Goal: Transaction & Acquisition: Purchase product/service

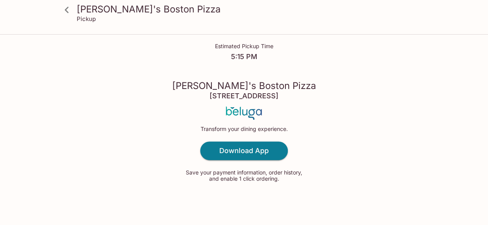
scroll to position [49, 0]
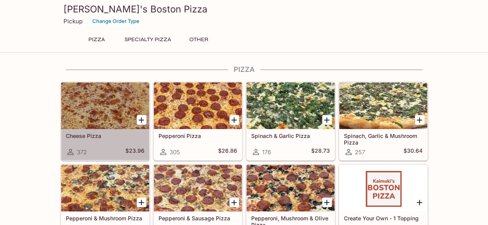
click at [129, 140] on div "Cheese Pizza 372 $23.96" at bounding box center [105, 144] width 88 height 31
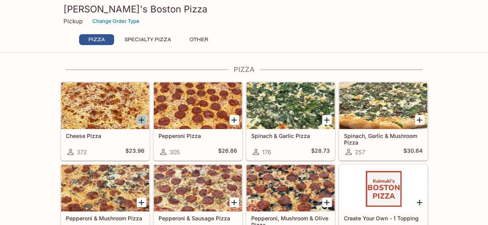
click at [139, 119] on icon "Add Cheese Pizza" at bounding box center [141, 120] width 5 height 5
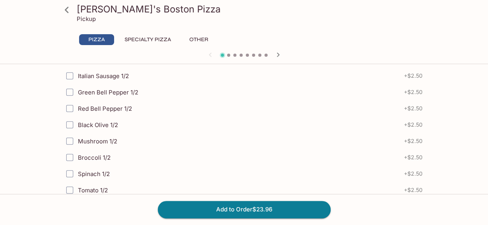
scroll to position [329, 0]
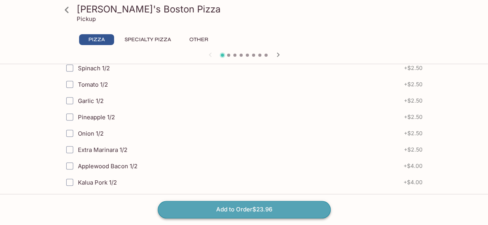
click at [249, 209] on button "Add to Order $23.96" at bounding box center [244, 209] width 173 height 17
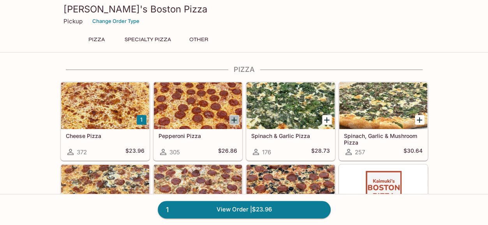
click at [233, 119] on icon "Add Pepperoni Pizza" at bounding box center [233, 120] width 9 height 9
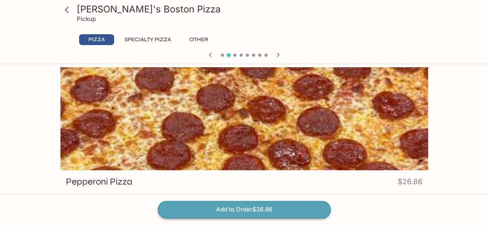
click at [237, 207] on button "Add to Order $26.86" at bounding box center [244, 209] width 173 height 17
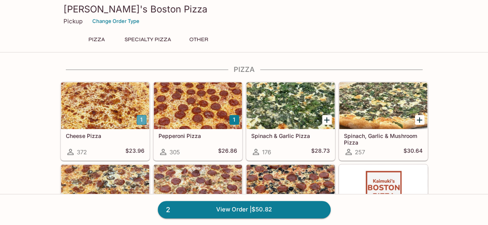
click at [144, 118] on button "1" at bounding box center [142, 120] width 10 height 10
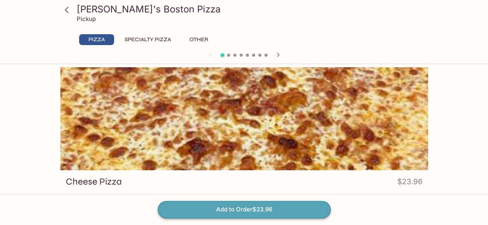
click at [234, 209] on button "Add to Order $23.96" at bounding box center [244, 209] width 173 height 17
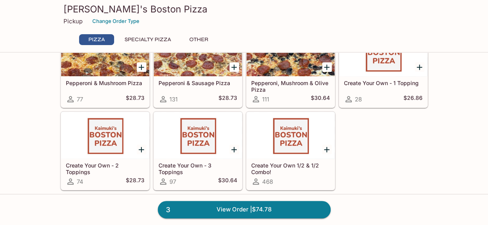
scroll to position [146, 0]
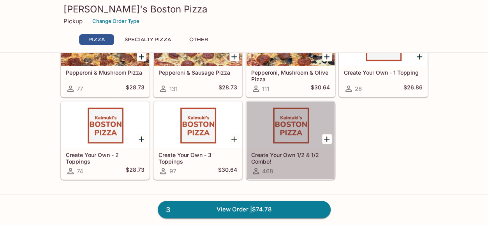
click at [294, 128] on div at bounding box center [290, 125] width 88 height 47
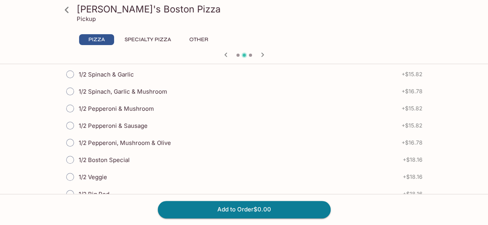
scroll to position [227, 0]
click at [70, 90] on input "1/2 Spinach, Garlic & Mushroom" at bounding box center [70, 92] width 16 height 16
radio input "true"
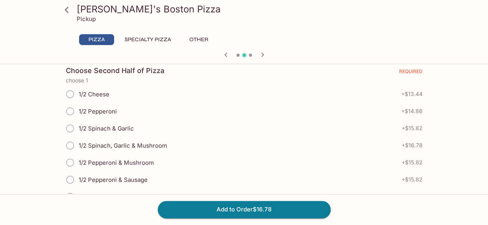
scroll to position [571, 0]
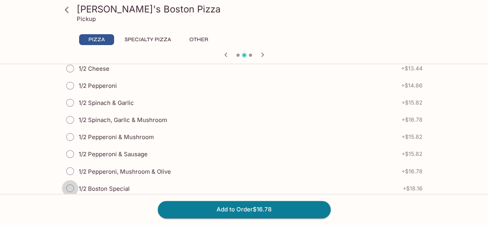
click at [73, 180] on input "1/2 Boston Special" at bounding box center [70, 188] width 16 height 16
radio input "true"
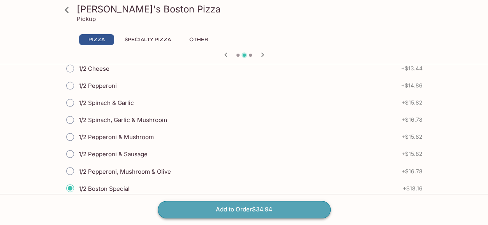
click at [198, 205] on button "Add to Order $34.94" at bounding box center [244, 209] width 173 height 17
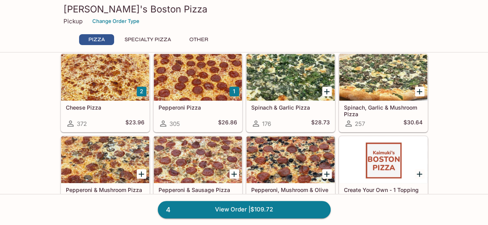
scroll to position [29, 0]
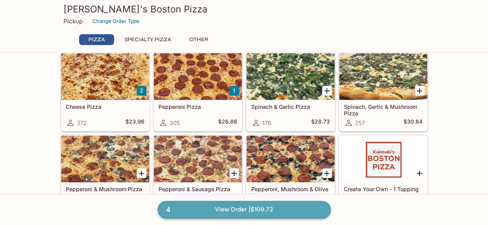
click at [209, 209] on link "4 View Order | $109.72" at bounding box center [244, 209] width 173 height 17
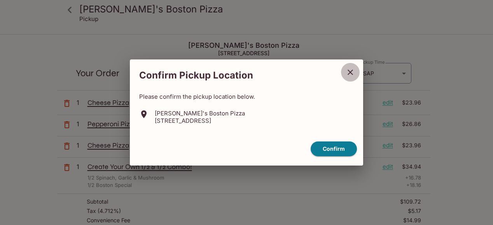
click at [348, 73] on icon "close" at bounding box center [350, 72] width 9 height 9
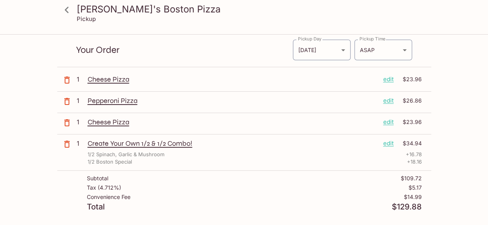
scroll to position [23, 0]
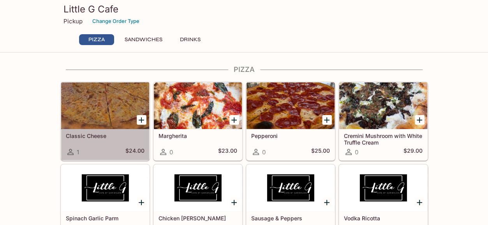
click at [95, 106] on div at bounding box center [105, 106] width 88 height 47
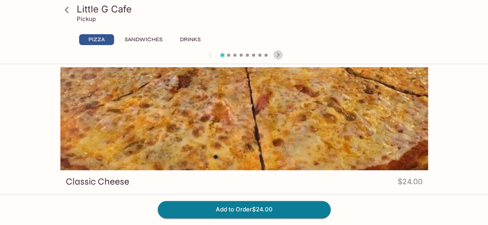
click at [279, 55] on icon "button" at bounding box center [277, 54] width 9 height 9
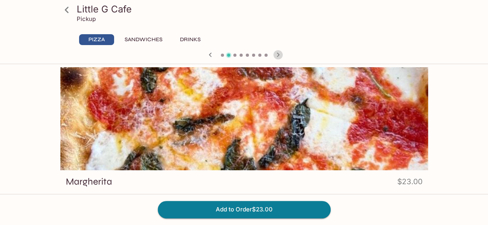
click at [279, 55] on icon "button" at bounding box center [277, 54] width 9 height 9
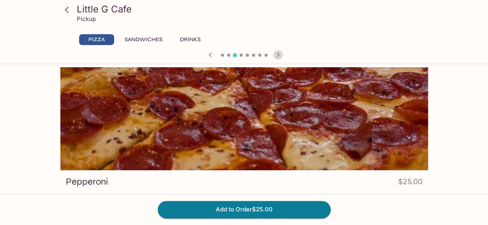
click at [279, 55] on icon "button" at bounding box center [277, 54] width 9 height 9
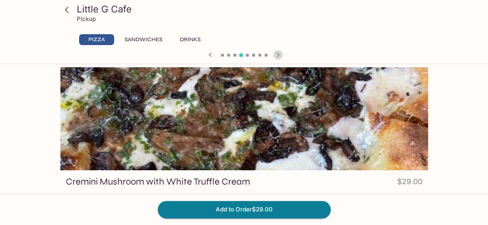
click at [279, 55] on icon "button" at bounding box center [277, 54] width 9 height 9
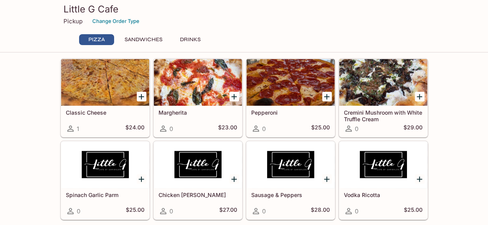
scroll to position [24, 0]
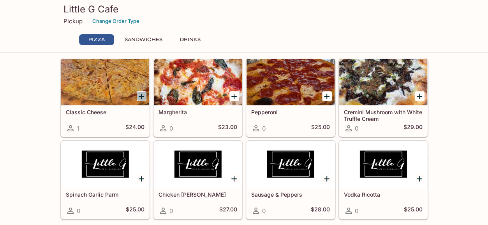
click at [140, 98] on icon "Add Classic Cheese" at bounding box center [141, 96] width 9 height 9
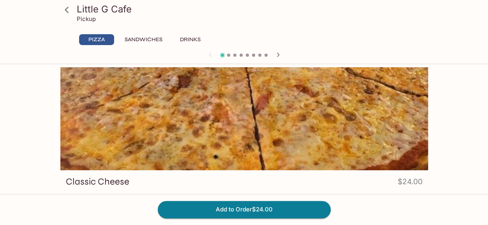
click at [70, 11] on icon at bounding box center [67, 10] width 14 height 14
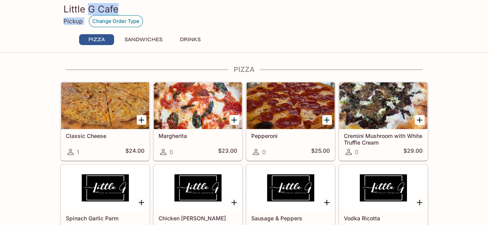
drag, startPoint x: 86, startPoint y: 8, endPoint x: 114, endPoint y: 22, distance: 31.3
click at [114, 22] on div "Little G Cafe Pickup Change Order Type" at bounding box center [243, 15] width 361 height 24
click at [114, 22] on button "Change Order Type" at bounding box center [116, 21] width 54 height 12
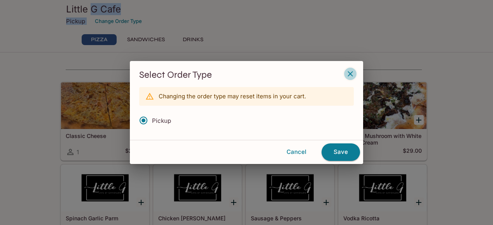
click at [349, 74] on icon "button" at bounding box center [350, 73] width 9 height 9
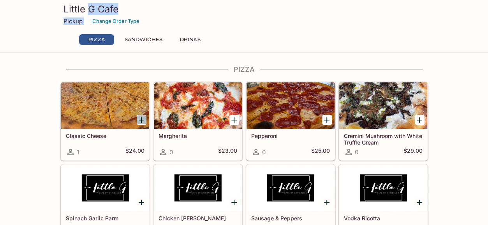
click at [141, 118] on icon "Add Classic Cheese" at bounding box center [141, 120] width 5 height 5
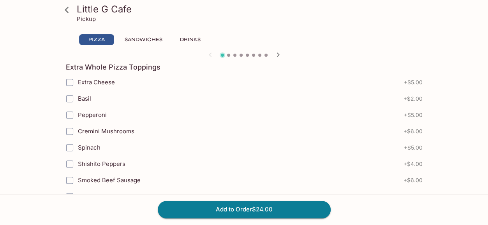
scroll to position [313, 0]
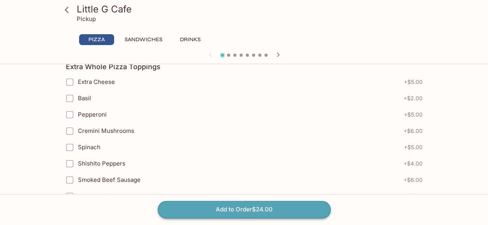
click at [219, 210] on button "Add to Order $24.00" at bounding box center [244, 209] width 173 height 17
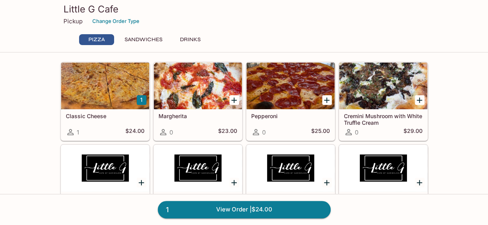
scroll to position [2, 0]
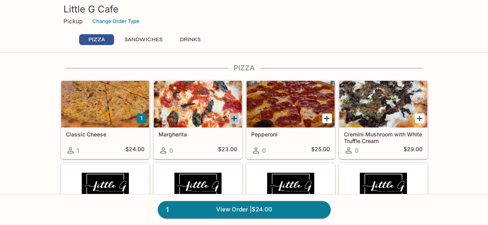
click at [235, 118] on icon "Add Margherita" at bounding box center [233, 118] width 9 height 9
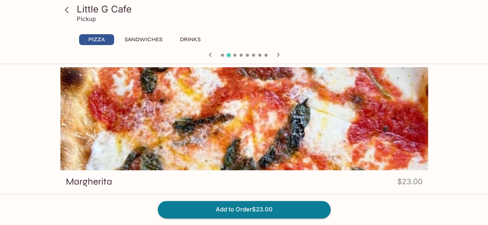
scroll to position [55, 0]
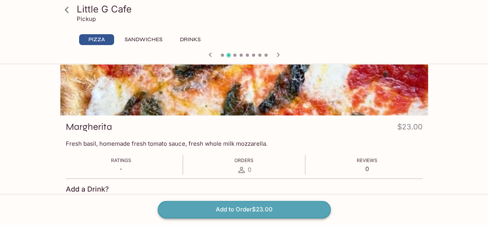
click at [226, 210] on button "Add to Order $23.00" at bounding box center [244, 209] width 173 height 17
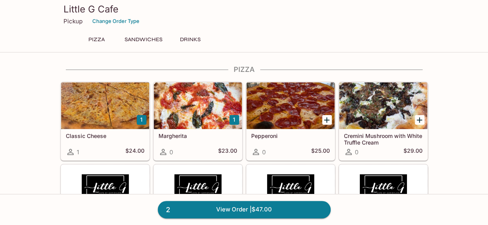
click at [321, 118] on div at bounding box center [327, 120] width 16 height 16
click at [329, 119] on icon "Add Pepperoni" at bounding box center [326, 120] width 9 height 9
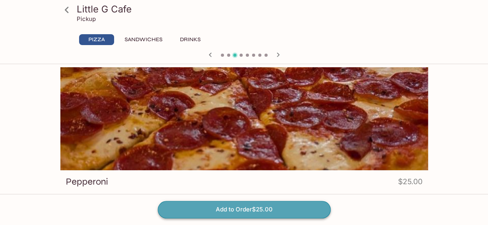
click at [270, 209] on button "Add to Order $25.00" at bounding box center [244, 209] width 173 height 17
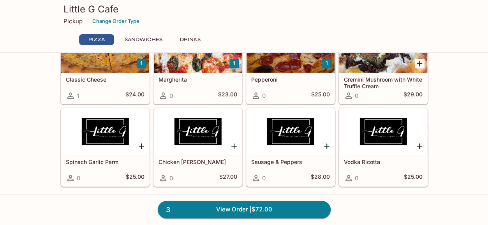
scroll to position [56, 0]
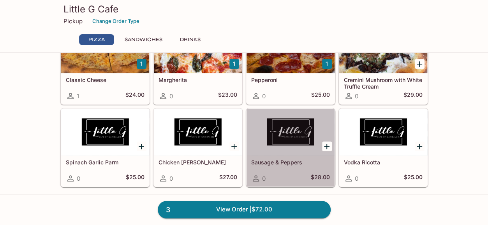
click at [287, 144] on div at bounding box center [290, 132] width 88 height 47
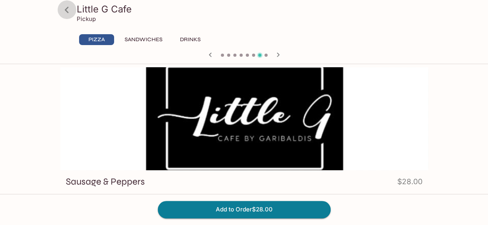
click at [67, 12] on icon at bounding box center [67, 10] width 4 height 6
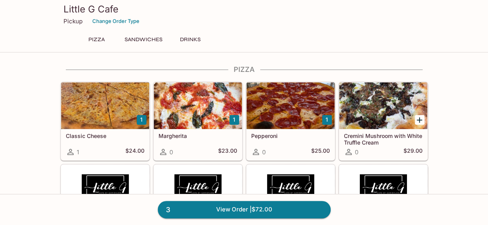
click at [142, 118] on div "1" at bounding box center [141, 120] width 16 height 16
click at [142, 118] on button "1" at bounding box center [142, 120] width 10 height 10
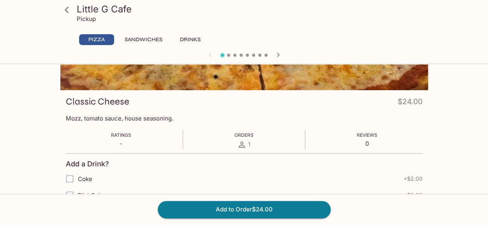
scroll to position [81, 0]
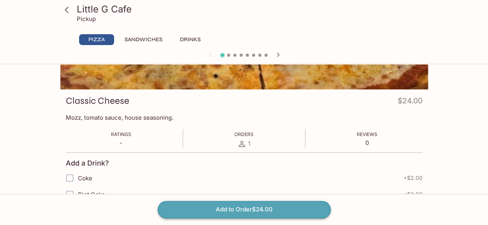
click at [232, 204] on button "Add to Order $24.00" at bounding box center [244, 209] width 173 height 17
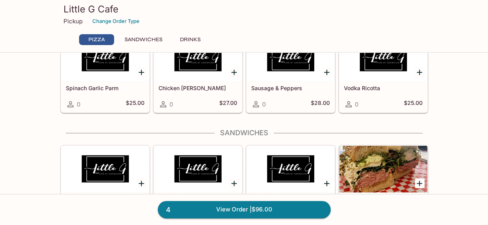
scroll to position [134, 0]
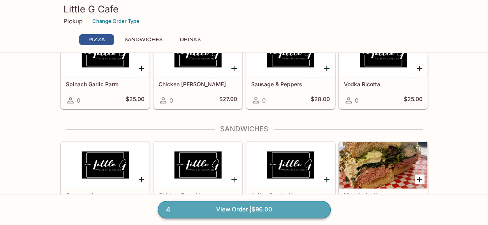
click at [257, 211] on link "4 View Order | $96.00" at bounding box center [244, 209] width 173 height 17
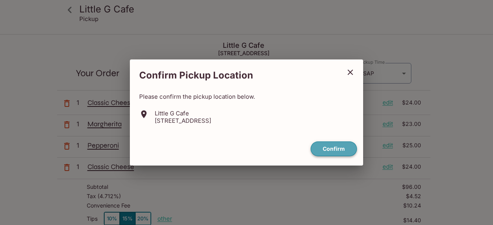
click at [340, 150] on button "Confirm" at bounding box center [334, 149] width 46 height 15
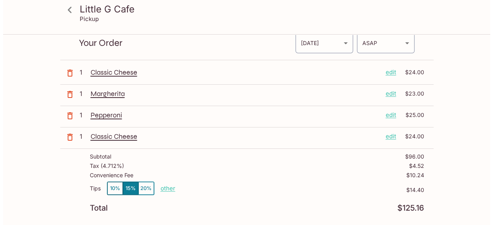
scroll to position [30, 0]
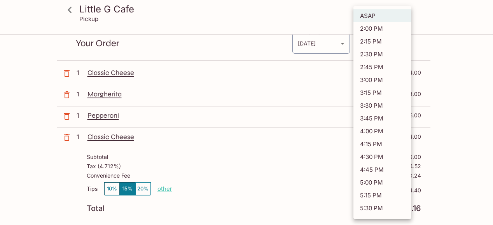
click at [404, 40] on body "Little G Cafe Pickup Little G Cafe 808 Sheridan St, Honolulu, HI 96814 Your Ord…" at bounding box center [246, 117] width 493 height 225
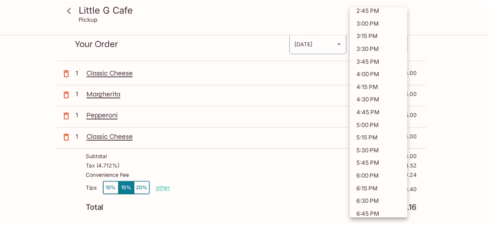
scroll to position [57, 0]
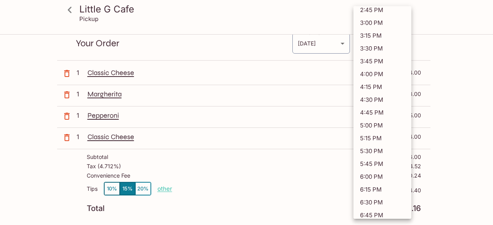
click at [292, 183] on div at bounding box center [246, 112] width 493 height 225
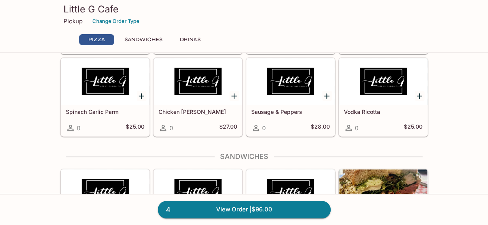
scroll to position [58, 0]
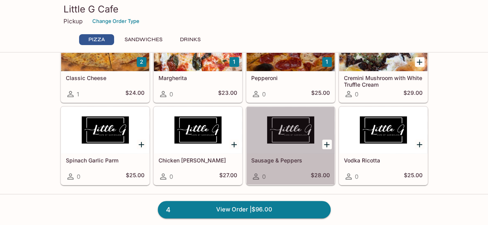
click at [298, 152] on div at bounding box center [290, 130] width 88 height 47
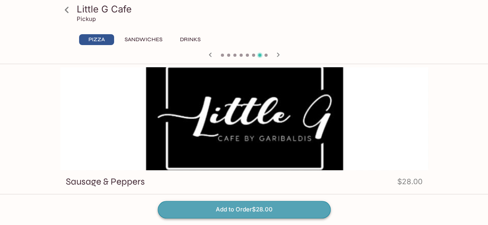
click at [283, 207] on button "Add to Order $28.00" at bounding box center [244, 209] width 173 height 17
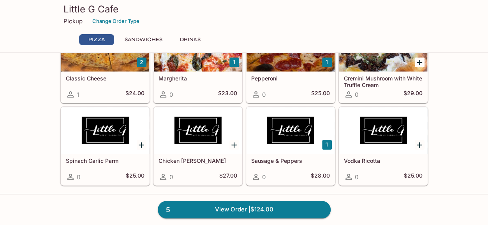
scroll to position [59, 0]
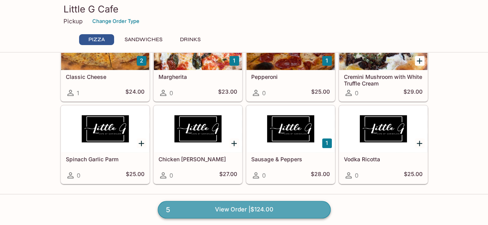
click at [221, 207] on link "5 View Order | $124.00" at bounding box center [244, 209] width 173 height 17
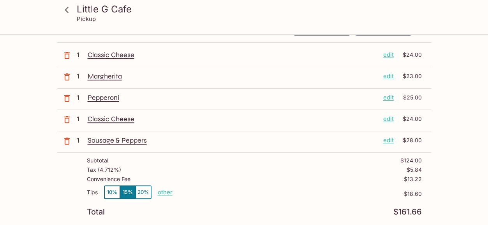
scroll to position [51, 0]
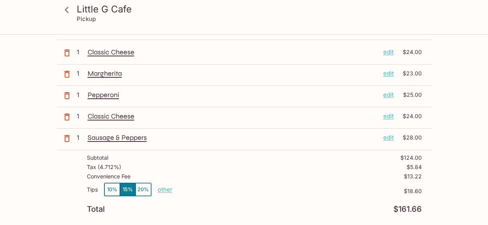
click at [163, 190] on p "other" at bounding box center [165, 189] width 15 height 7
click at [114, 190] on button "10%" at bounding box center [112, 189] width 16 height 13
click at [146, 187] on button "20%" at bounding box center [143, 189] width 16 height 13
click at [162, 186] on p "other" at bounding box center [165, 189] width 15 height 7
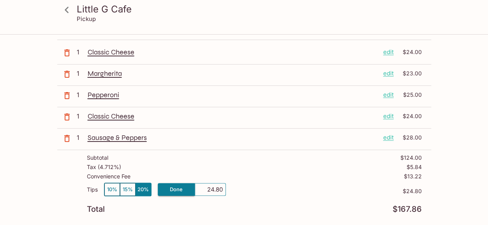
drag, startPoint x: 204, startPoint y: 191, endPoint x: 229, endPoint y: 187, distance: 25.6
click at [229, 187] on div "Tips 10% 15% 20% Done 24.80 $24.80" at bounding box center [254, 194] width 335 height 23
type input "5.00"
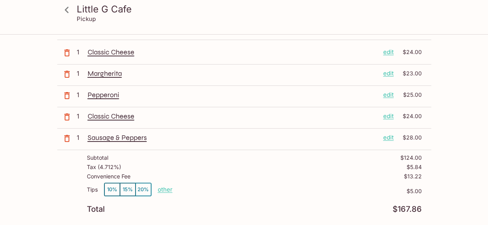
click at [229, 188] on p "$5.00" at bounding box center [296, 191] width 249 height 6
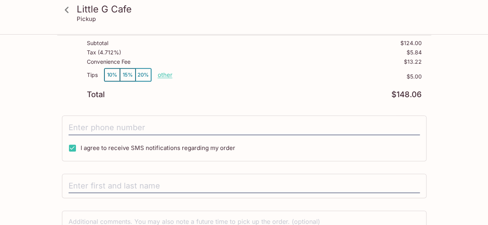
scroll to position [166, 0]
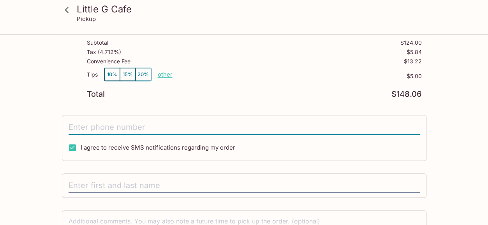
click at [147, 129] on input "tel" at bounding box center [243, 127] width 351 height 15
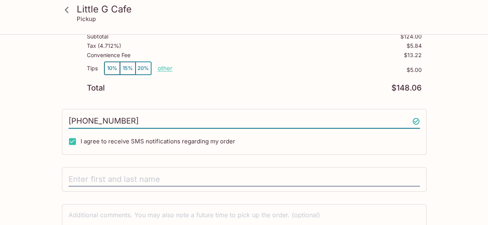
scroll to position [220, 0]
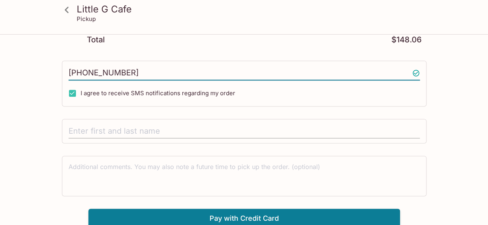
type input "(503) 544-9099"
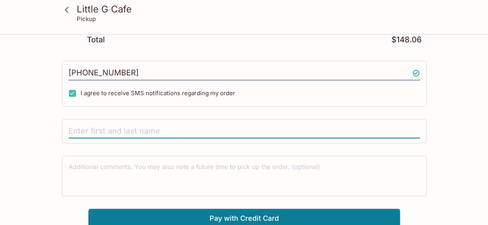
click at [153, 130] on input "text" at bounding box center [243, 131] width 351 height 15
type input "Olivia Poblacion"
click at [142, 171] on textarea at bounding box center [243, 176] width 351 height 27
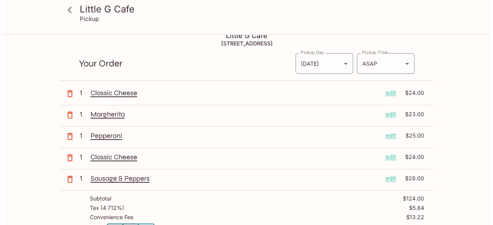
scroll to position [10, 0]
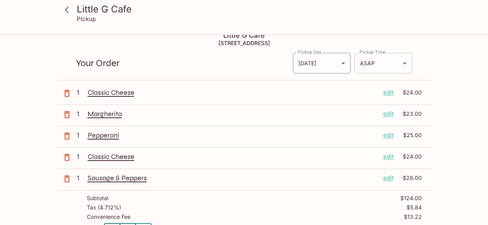
type textarea "Please slice all pies into 16 slices"
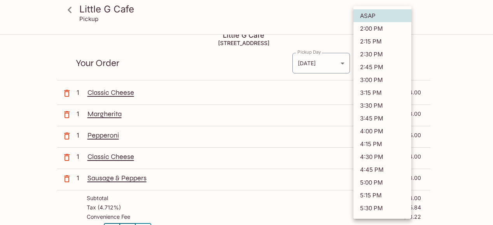
click at [406, 63] on body "Little G Cafe Pickup Little G Cafe 808 Sheridan St, Honolulu, HI 96814 Your Ord…" at bounding box center [246, 137] width 493 height 225
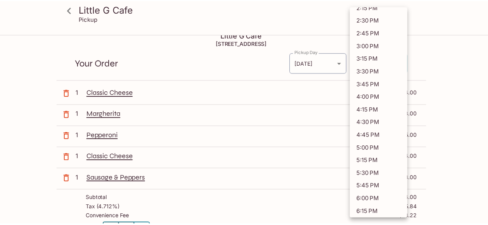
scroll to position [35, 0]
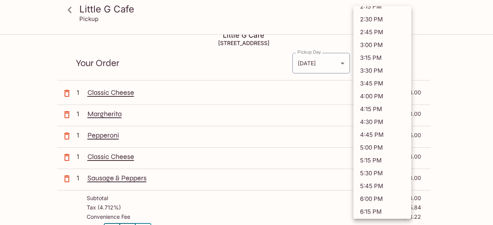
click at [447, 75] on div at bounding box center [246, 112] width 493 height 225
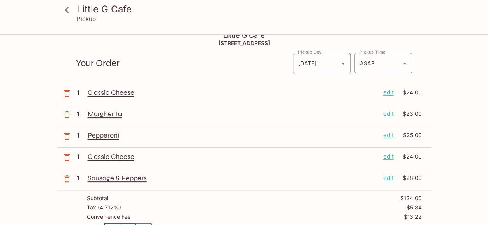
drag, startPoint x: 447, startPoint y: 75, endPoint x: 317, endPoint y: 16, distance: 143.0
click at [317, 16] on div "Pickup" at bounding box center [251, 18] width 348 height 7
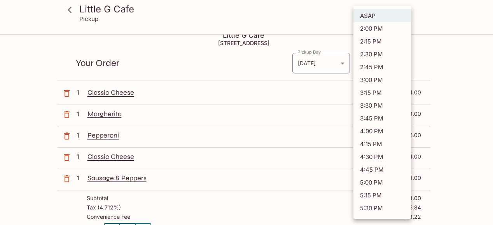
click at [406, 67] on body "Little G Cafe Pickup Little G Cafe 808 Sheridan St, Honolulu, HI 96814 Your Ord…" at bounding box center [246, 137] width 493 height 225
click at [372, 182] on li "5:00 PM" at bounding box center [383, 182] width 58 height 13
type input "2025-09-12T03:00:41.000000Z"
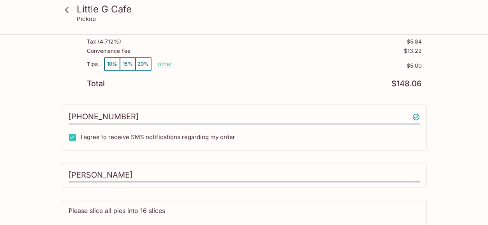
scroll to position [220, 0]
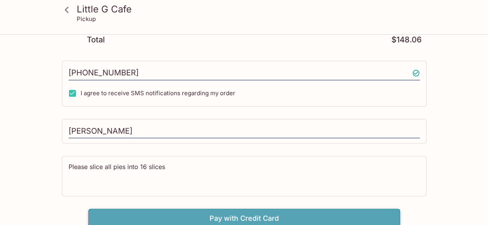
click at [209, 215] on button "Pay with Credit Card" at bounding box center [243, 218] width 311 height 19
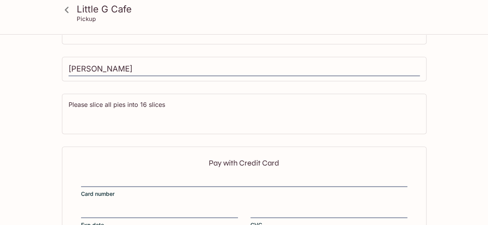
scroll to position [337, 0]
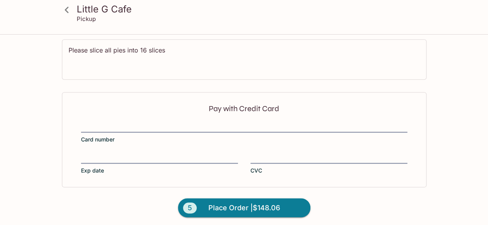
click at [188, 116] on div "Pay with Credit Card Card number Exp date CVC" at bounding box center [244, 139] width 364 height 95
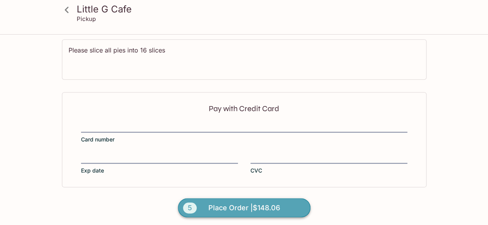
click at [280, 202] on span "Place Order | $148.06" at bounding box center [244, 208] width 72 height 12
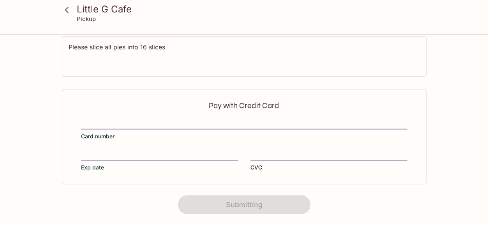
scroll to position [229, 0]
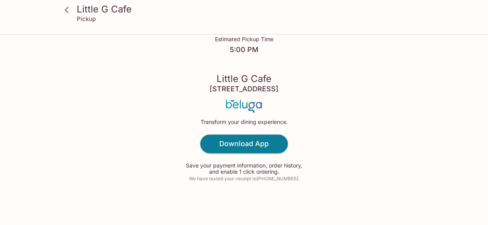
scroll to position [56, 0]
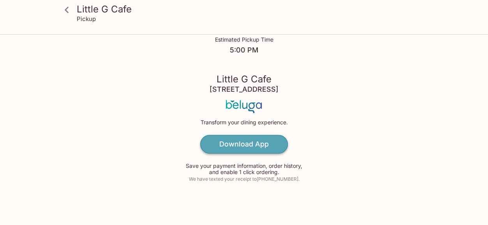
click at [271, 141] on link "Download App" at bounding box center [244, 144] width 88 height 19
